Goal: Transaction & Acquisition: Purchase product/service

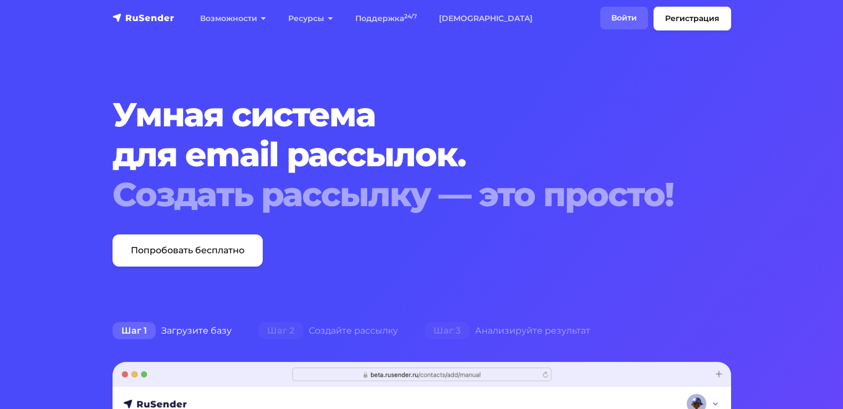
drag, startPoint x: 0, startPoint y: 0, endPoint x: 631, endPoint y: 21, distance: 631.3
click at [631, 21] on link "Войти" at bounding box center [624, 18] width 48 height 23
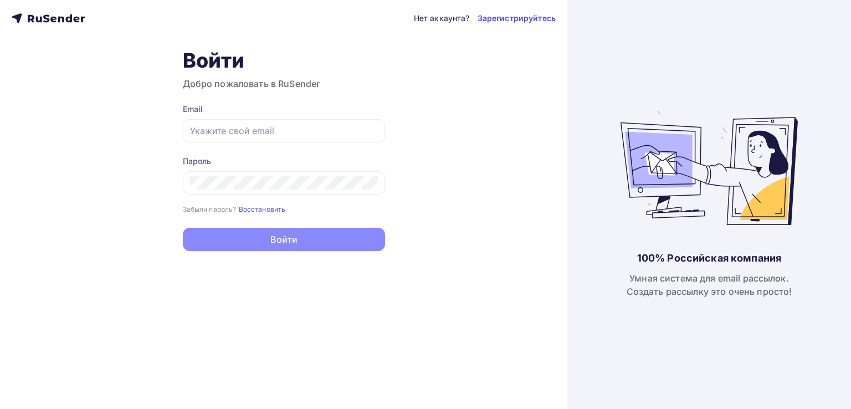
click at [263, 144] on form "Email Пароль Забыли пароль? Восстановить Забыли пароль? Восстановить Войти Нет …" at bounding box center [284, 177] width 202 height 147
click at [255, 135] on input "text" at bounding box center [284, 130] width 188 height 13
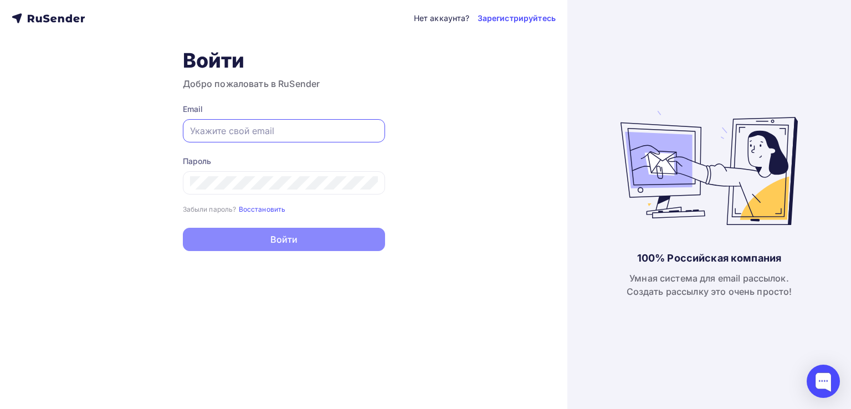
click at [255, 135] on input "text" at bounding box center [284, 130] width 188 height 13
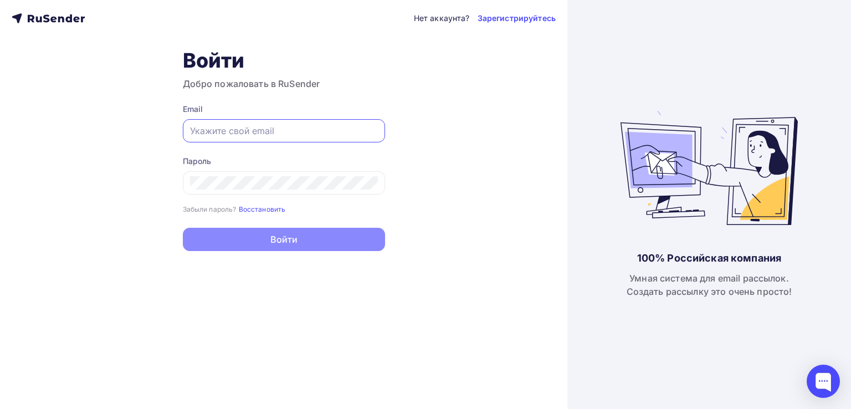
click at [255, 135] on input "text" at bounding box center [284, 130] width 188 height 13
type input "[EMAIL_ADDRESS][DOMAIN_NAME]"
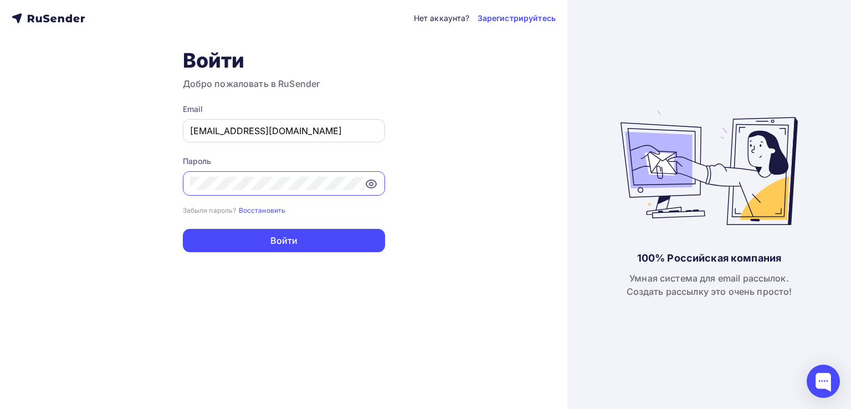
click at [183, 229] on button "Войти" at bounding box center [284, 240] width 202 height 23
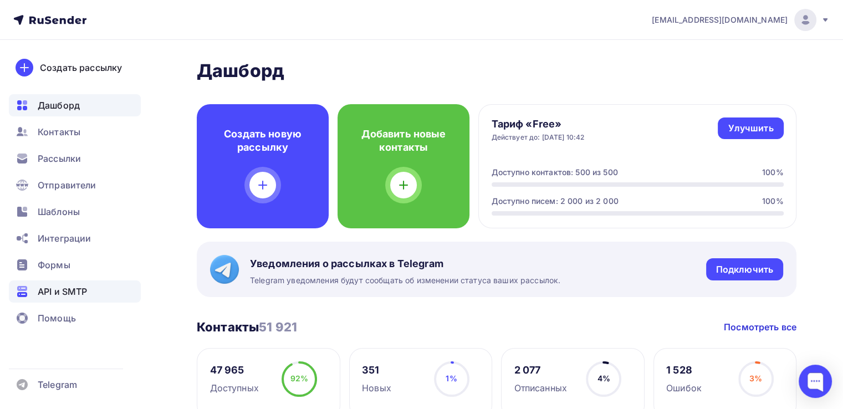
click at [51, 291] on span "API и SMTP" at bounding box center [62, 291] width 49 height 13
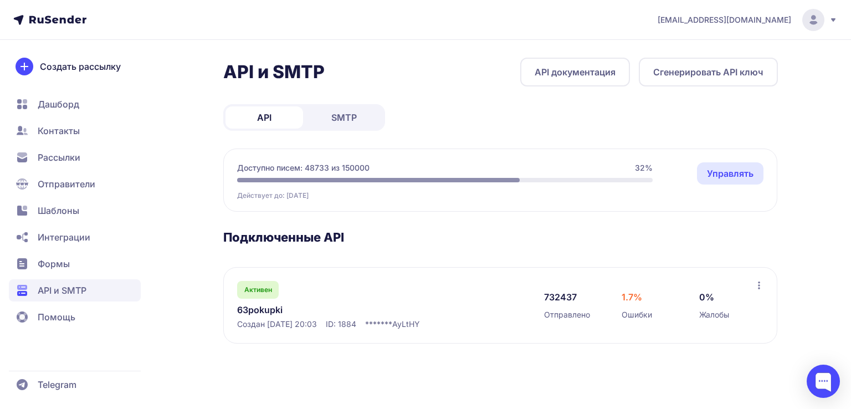
click at [733, 178] on link "Управлять" at bounding box center [730, 173] width 66 height 22
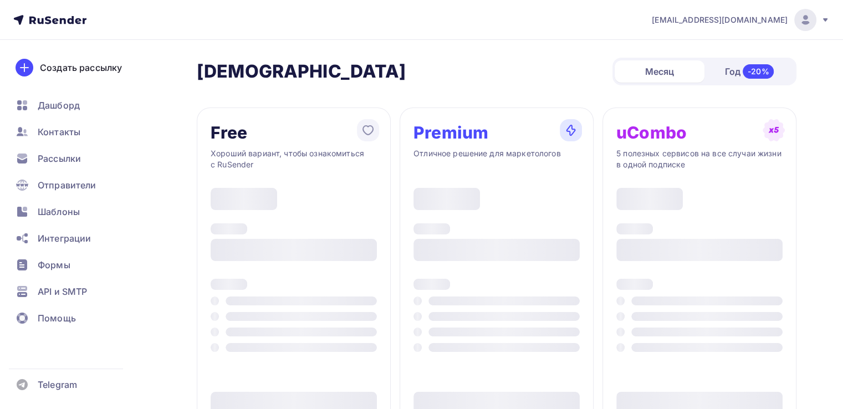
type input "500"
type input "100"
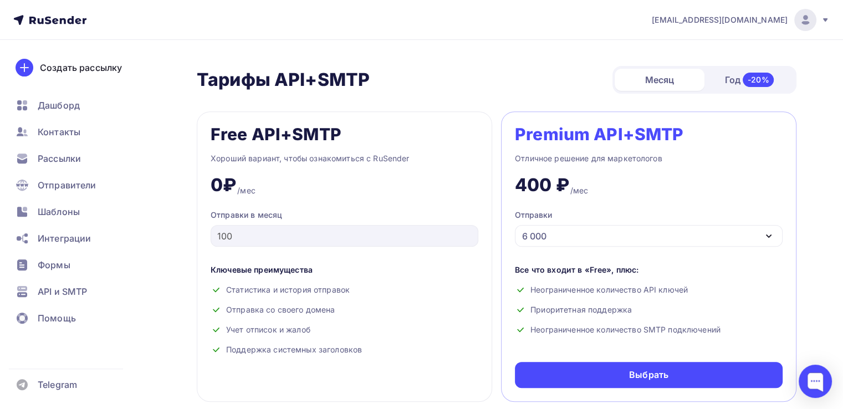
scroll to position [418, 0]
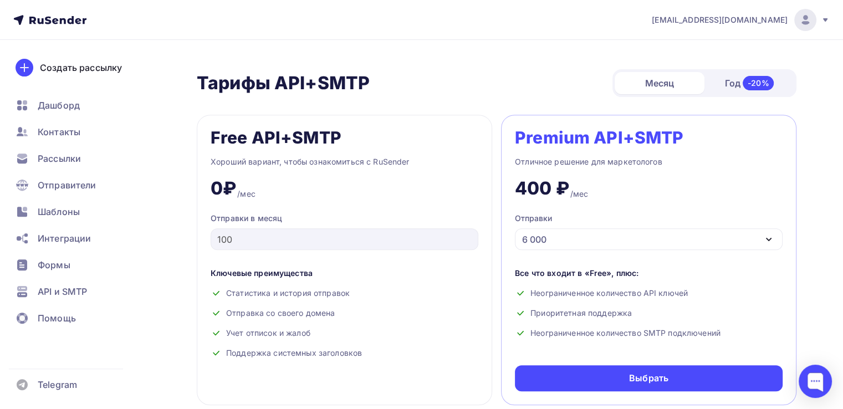
click at [672, 242] on div "6 000" at bounding box center [649, 239] width 268 height 22
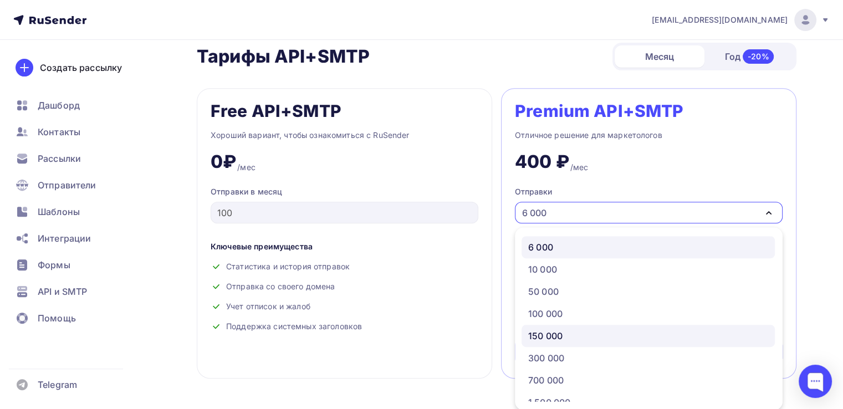
click at [567, 341] on div "150 000" at bounding box center [648, 335] width 240 height 13
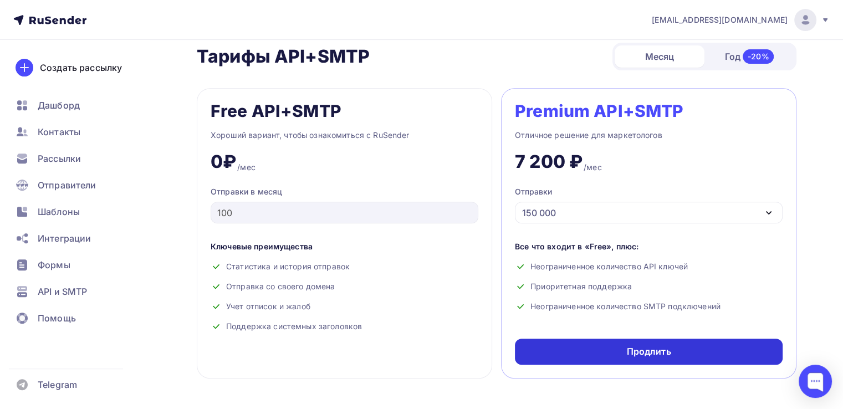
click at [578, 340] on div "Продлить" at bounding box center [649, 351] width 268 height 26
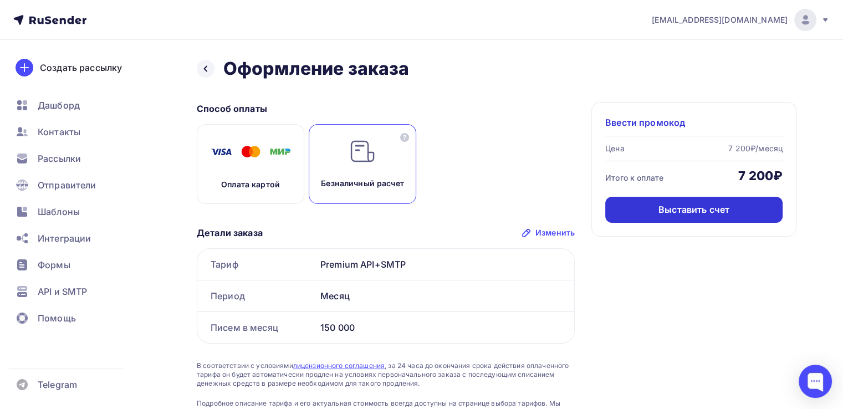
click at [685, 214] on div "Выставить счет" at bounding box center [693, 209] width 71 height 13
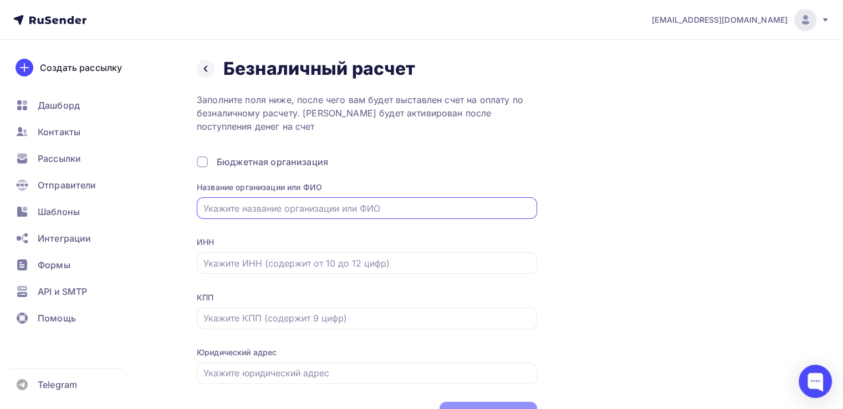
click at [685, 214] on div "Назад Безналичный расчет Безналичный расчет Заполните поля ниже, после чего вам…" at bounding box center [496, 243] width 599 height 370
paste input "6316249228"
click at [321, 215] on div "6316249228" at bounding box center [367, 208] width 340 height 22
click at [312, 208] on input "6316249228" at bounding box center [366, 208] width 327 height 13
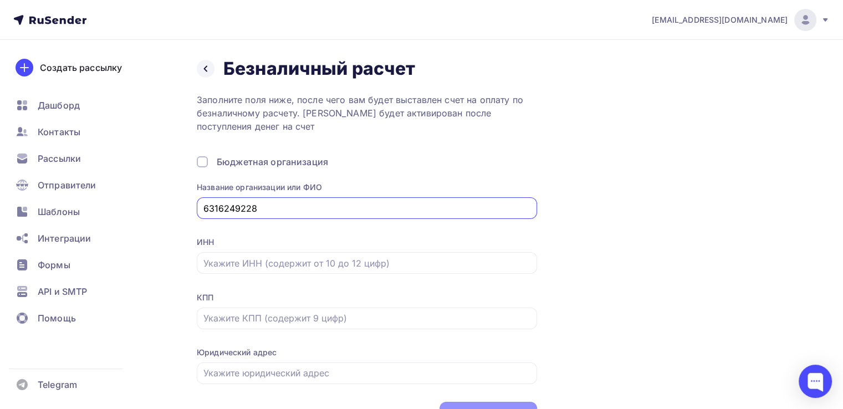
paste input "ООО "НЕОСОФТ""
drag, startPoint x: 255, startPoint y: 207, endPoint x: 168, endPoint y: 198, distance: 88.0
click at [168, 198] on div "Назад Безналичный расчет Безналичный расчет Заполните поля ниже, после чего вам…" at bounding box center [421, 256] width 843 height 432
type input "ООО "НЕОСОФТ""
click at [284, 263] on input "text" at bounding box center [366, 262] width 327 height 13
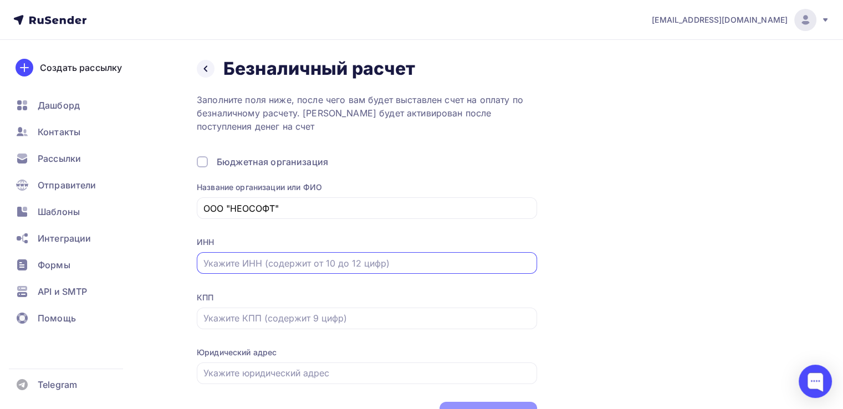
paste input "6316249228"
type input "6316249228"
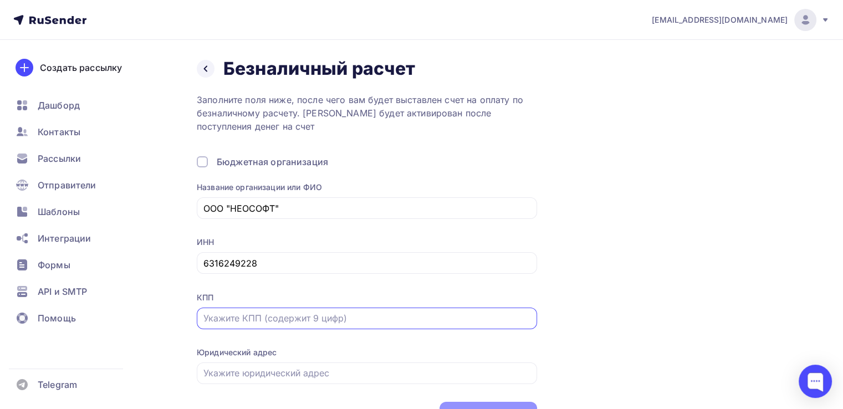
click at [245, 318] on input "text" at bounding box center [366, 317] width 327 height 13
paste input "631801001"
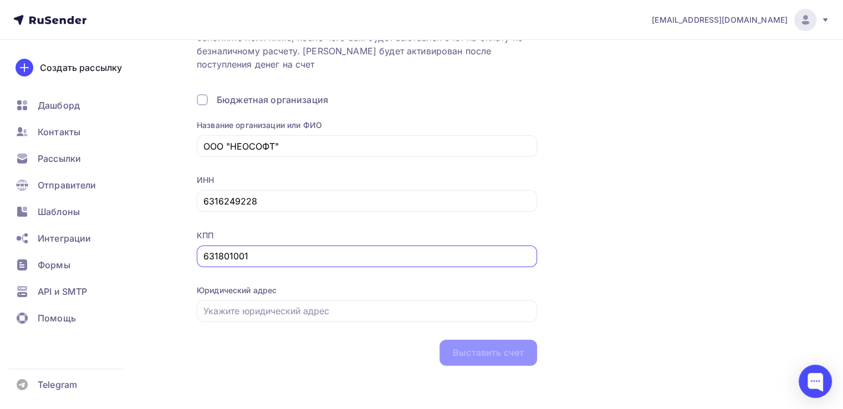
type input "631801001"
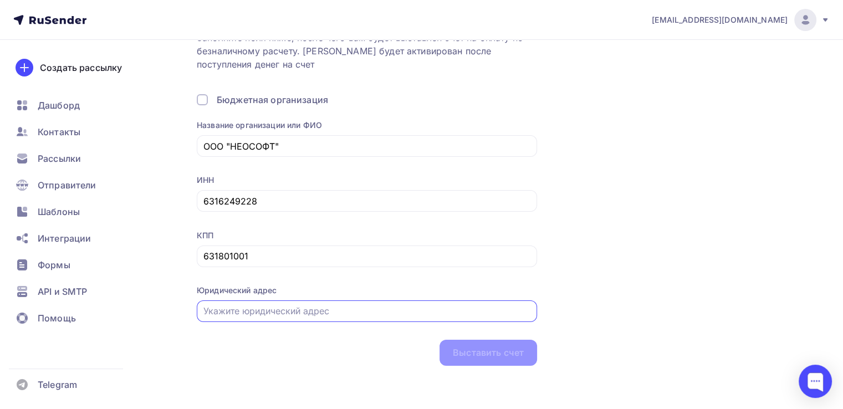
click at [290, 311] on input "text" at bounding box center [366, 310] width 327 height 13
paste input "[STREET_ADDRESS][PERSON_NAME] 44а, помещ. 11"
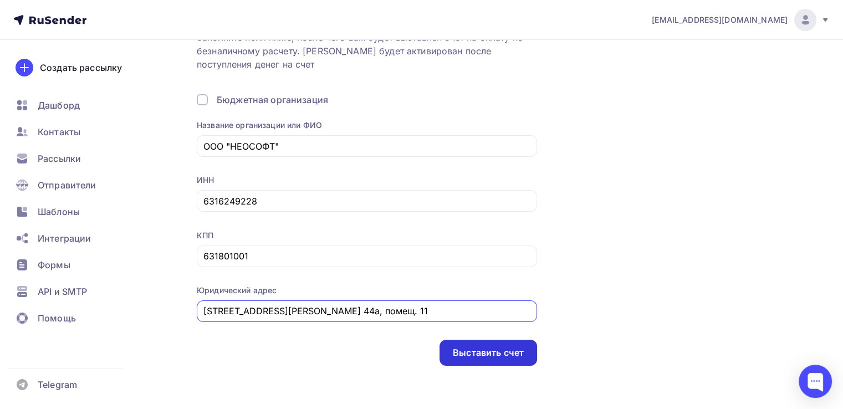
type input "[STREET_ADDRESS][PERSON_NAME] 44а, помещ. 11"
click at [512, 356] on div "Выставить счет" at bounding box center [488, 352] width 71 height 13
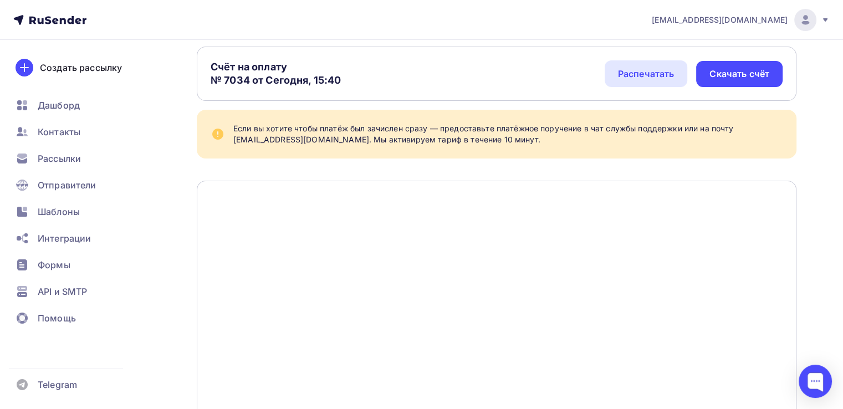
scroll to position [66, 0]
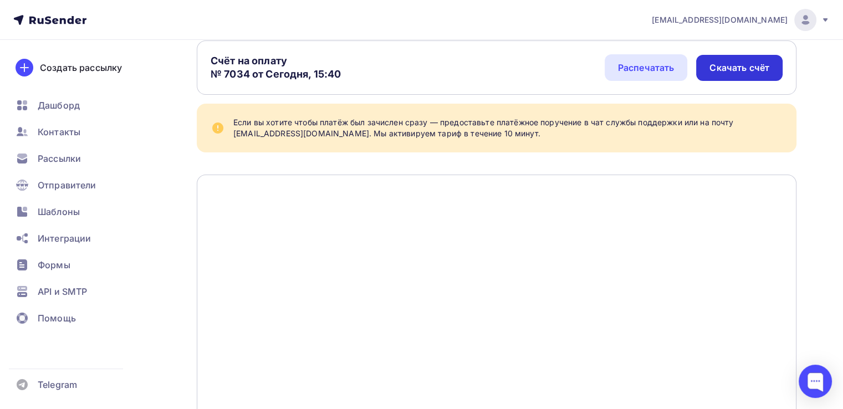
click at [745, 69] on div "Скачать счёт" at bounding box center [739, 67] width 60 height 13
